Goal: Information Seeking & Learning: Check status

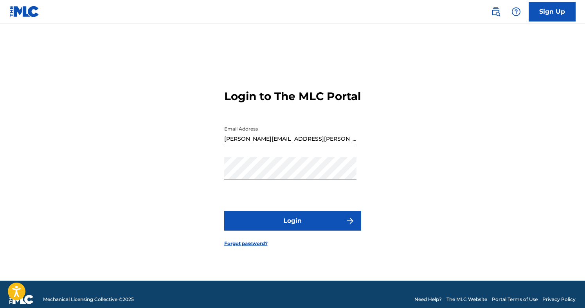
click at [291, 229] on button "Login" at bounding box center [292, 221] width 137 height 20
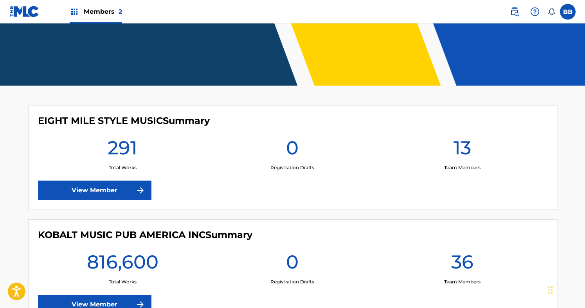
click at [107, 194] on link "View Member" at bounding box center [95, 191] width 114 height 20
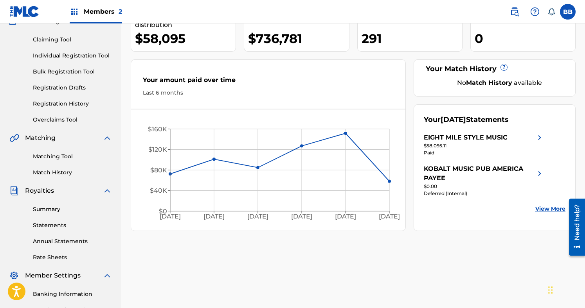
scroll to position [30, 0]
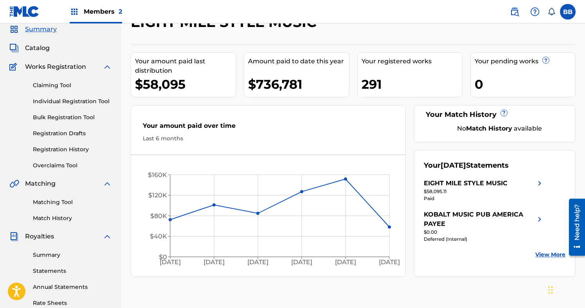
click at [434, 184] on div "EIGHT MILE STYLE MUSIC" at bounding box center [466, 183] width 84 height 9
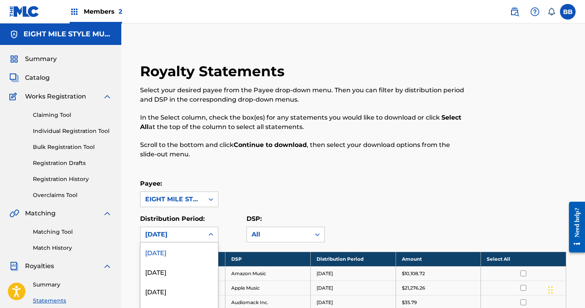
scroll to position [52, 0]
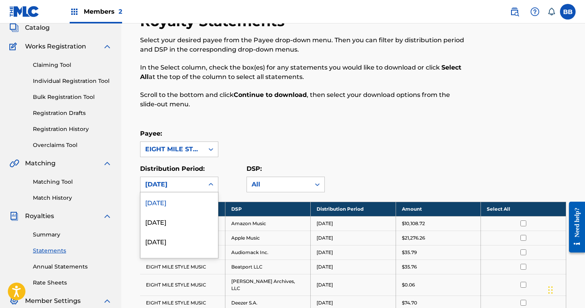
click at [198, 193] on div "[DATE], 1 of 53. 53 results available. Use Up and Down to choose options, press…" at bounding box center [179, 185] width 78 height 16
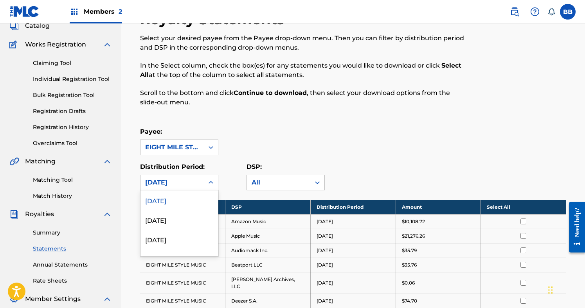
click at [197, 204] on div "[DATE]" at bounding box center [179, 201] width 77 height 20
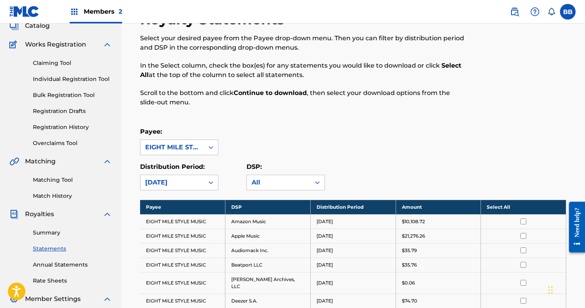
click at [272, 146] on div "Payee: EIGHT MILE STYLE MUSIC" at bounding box center [353, 141] width 426 height 28
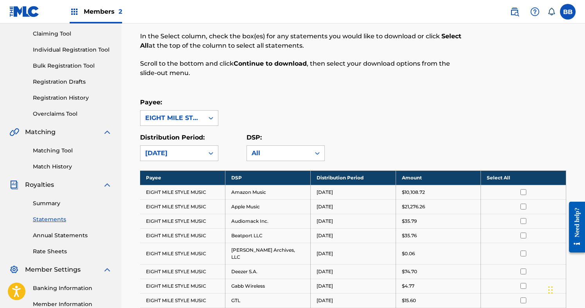
scroll to position [88, 0]
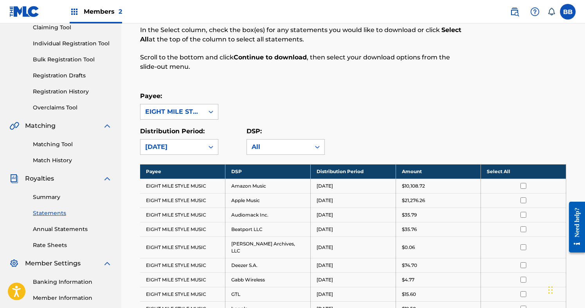
click at [307, 114] on div "Payee: EIGHT MILE STYLE MUSIC" at bounding box center [353, 106] width 426 height 28
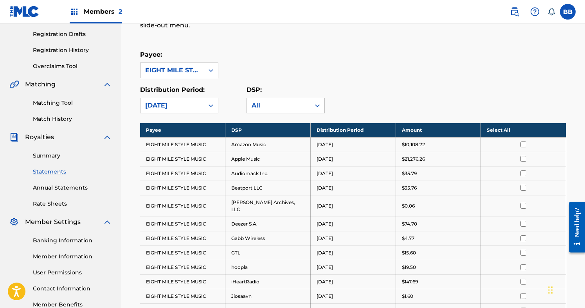
scroll to position [151, 0]
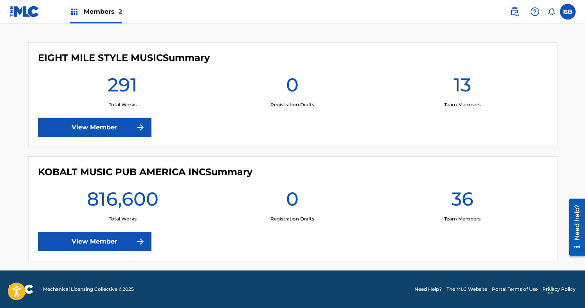
scroll to position [199, 0]
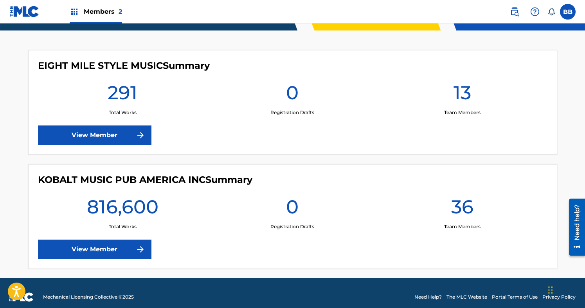
click at [116, 140] on link "View Member" at bounding box center [95, 136] width 114 height 20
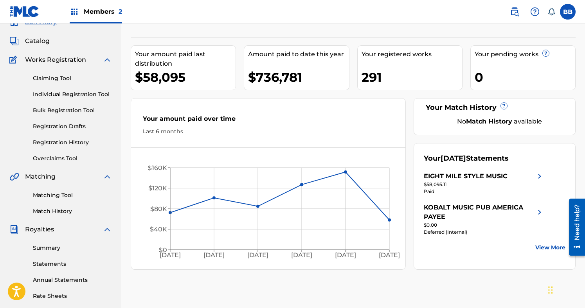
scroll to position [29, 0]
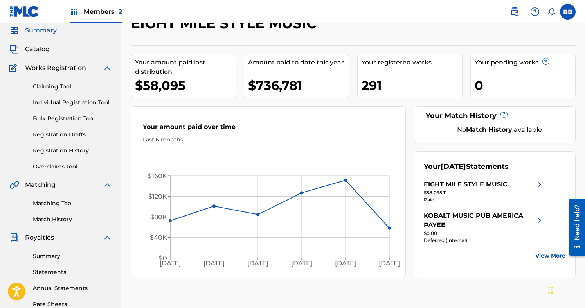
click at [272, 89] on div "$736,781" at bounding box center [298, 86] width 101 height 18
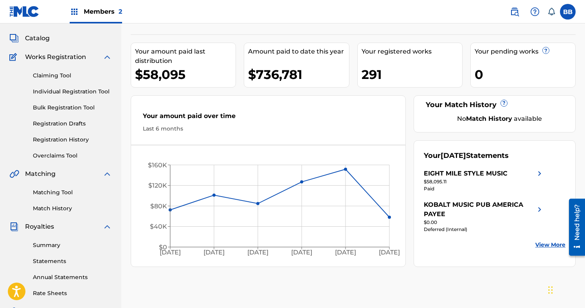
click at [465, 180] on div "$58,095.11" at bounding box center [484, 181] width 121 height 7
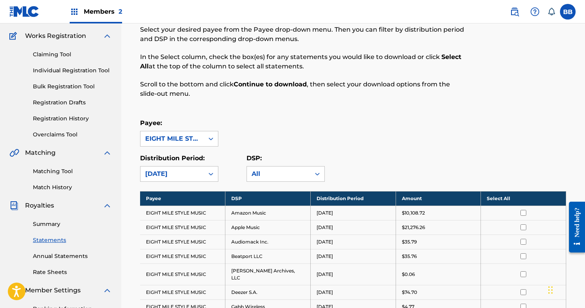
scroll to position [140, 0]
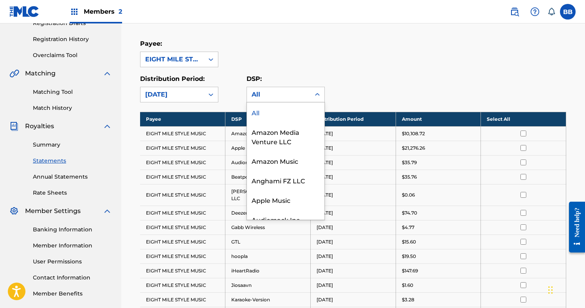
click at [273, 87] on div "All" at bounding box center [286, 95] width 78 height 16
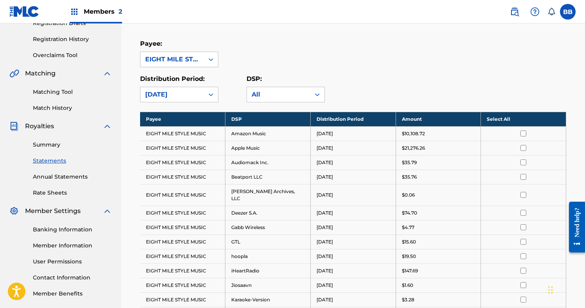
click at [276, 74] on p "DSP:" at bounding box center [286, 78] width 78 height 9
click at [204, 90] on div at bounding box center [211, 95] width 14 height 14
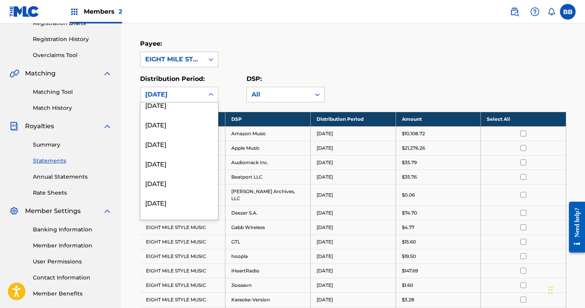
scroll to position [6, 0]
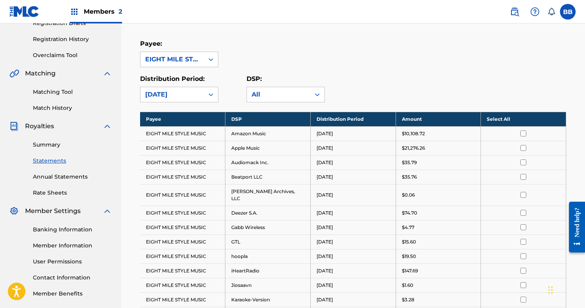
click at [240, 60] on div "Payee: EIGHT MILE STYLE MUSIC" at bounding box center [353, 53] width 426 height 28
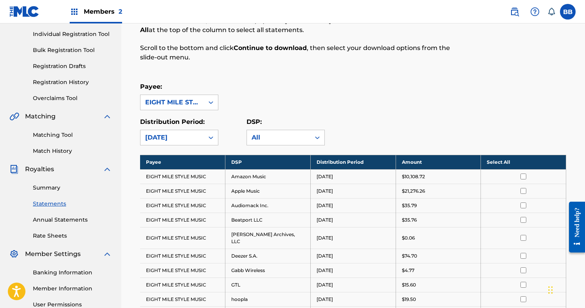
scroll to position [0, 0]
